Goal: Information Seeking & Learning: Learn about a topic

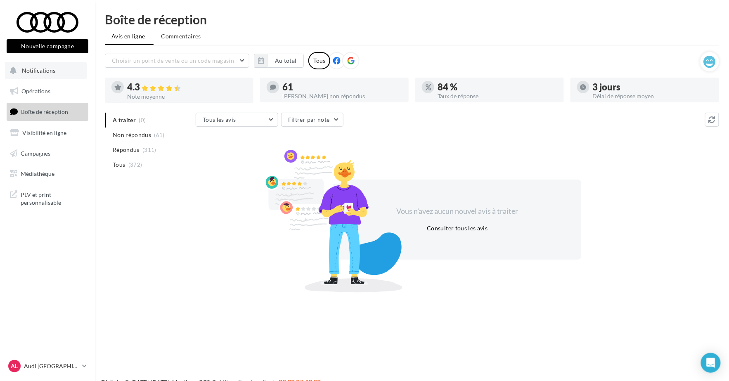
click at [46, 65] on button "Notifications" at bounding box center [46, 70] width 82 height 17
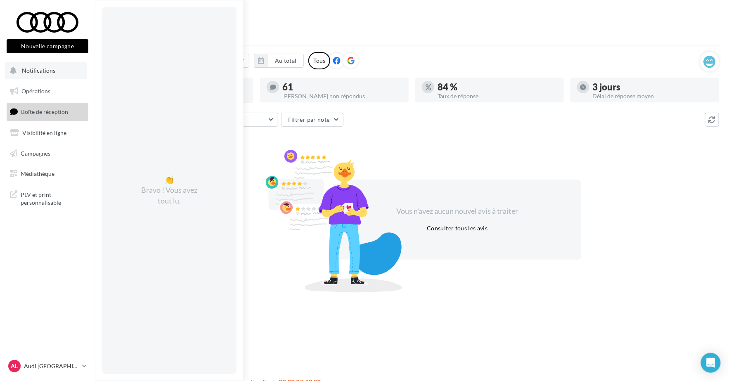
click at [39, 77] on button "Notifications 👏 Bravo ! Vous avez tout lu." at bounding box center [46, 70] width 82 height 17
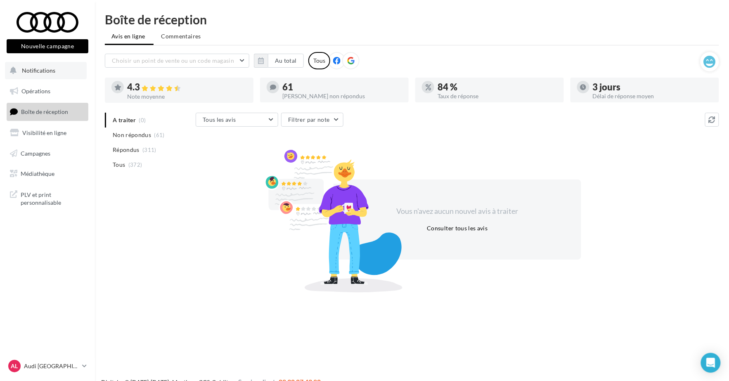
click at [39, 77] on button "Notifications" at bounding box center [46, 70] width 82 height 17
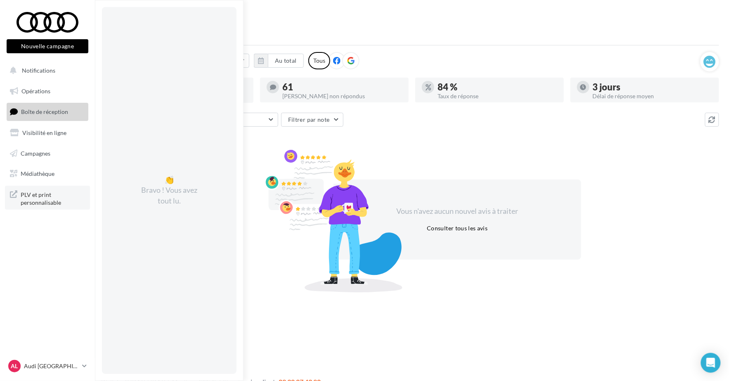
click at [35, 188] on link "PLV et print personnalisable" at bounding box center [47, 198] width 85 height 24
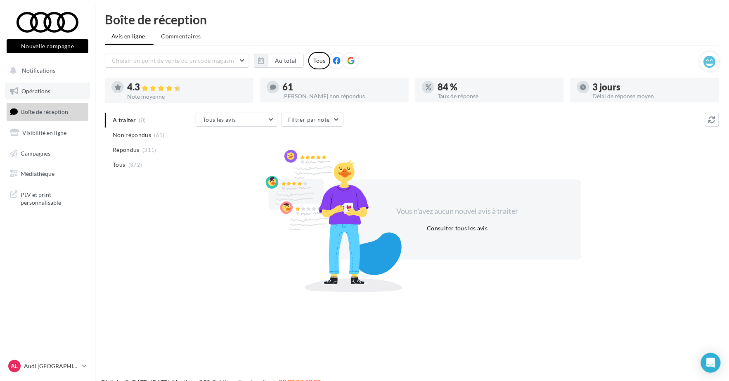
click at [44, 84] on link "Opérations" at bounding box center [47, 91] width 85 height 17
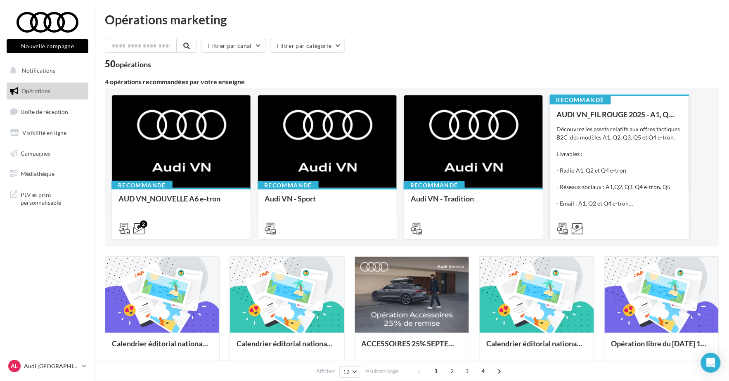
click at [650, 131] on div "Découvrez les assets relatifs aux offres tactiques B2C des modèles A1, Q2, Q3, …" at bounding box center [620, 166] width 126 height 83
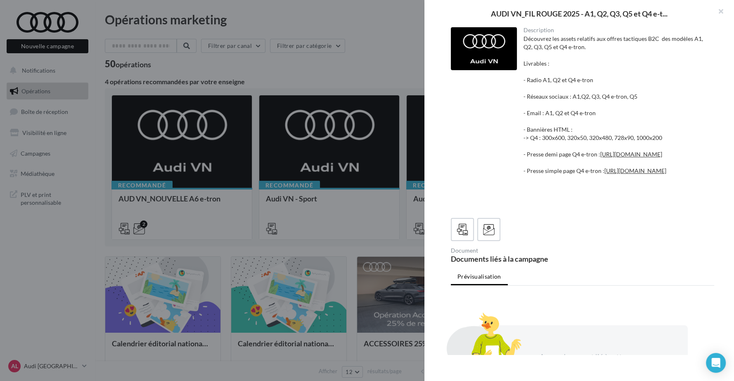
scroll to position [184, 0]
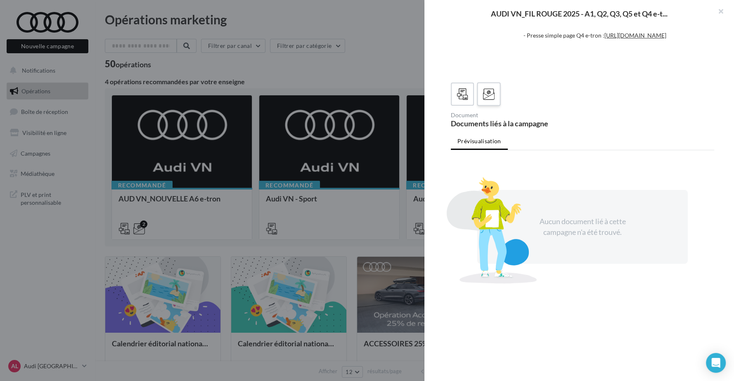
click at [489, 83] on label at bounding box center [489, 94] width 24 height 24
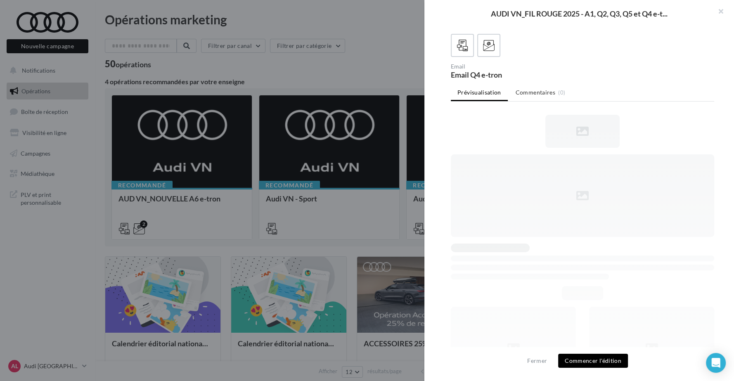
drag, startPoint x: 469, startPoint y: 90, endPoint x: 428, endPoint y: 87, distance: 41.4
click at [428, 87] on div "Description Découvrez les assets relatifs aux offres tactiques B2C des modèles …" at bounding box center [583, 190] width 316 height 327
